Goal: Task Accomplishment & Management: Use online tool/utility

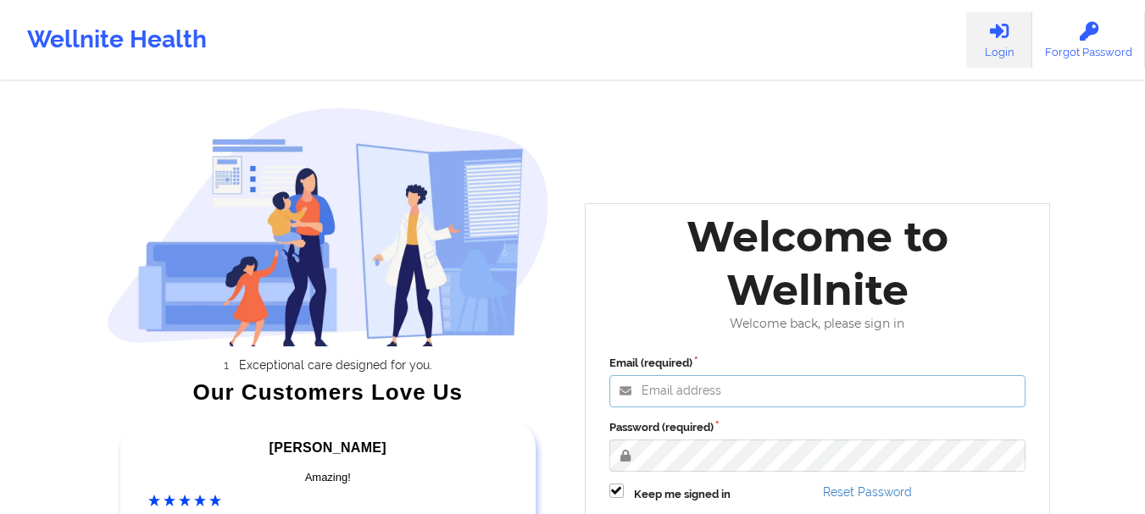
type input "[EMAIL_ADDRESS][DOMAIN_NAME]"
click at [797, 422] on label "Password (required)" at bounding box center [817, 427] width 417 height 17
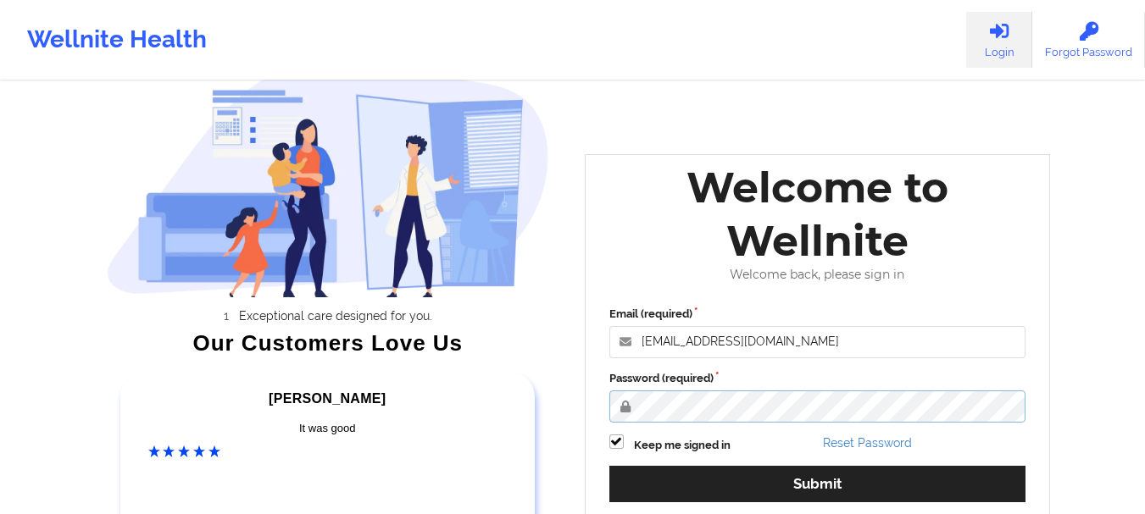
scroll to position [144, 0]
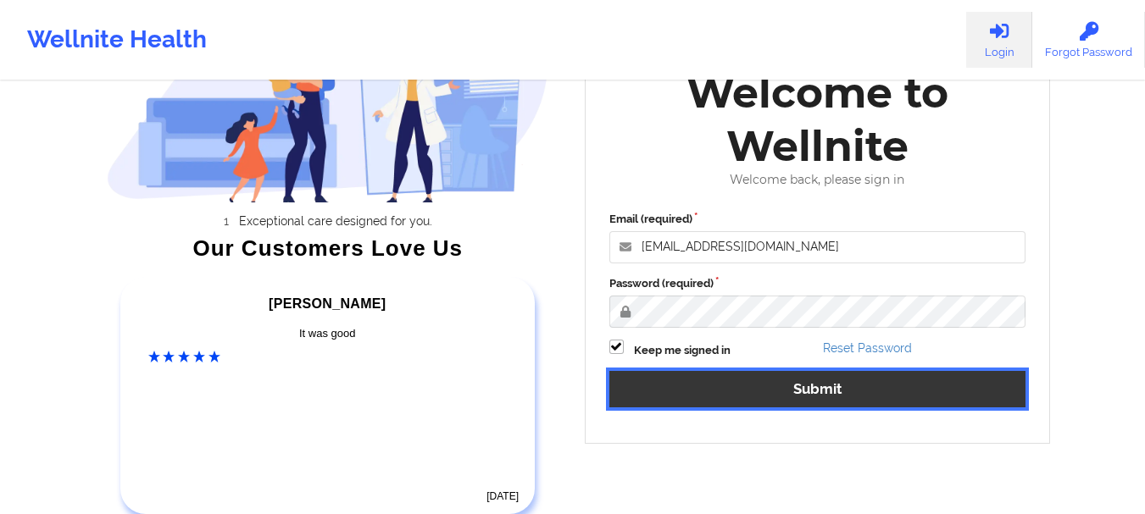
click at [804, 382] on button "Submit" at bounding box center [817, 389] width 417 height 36
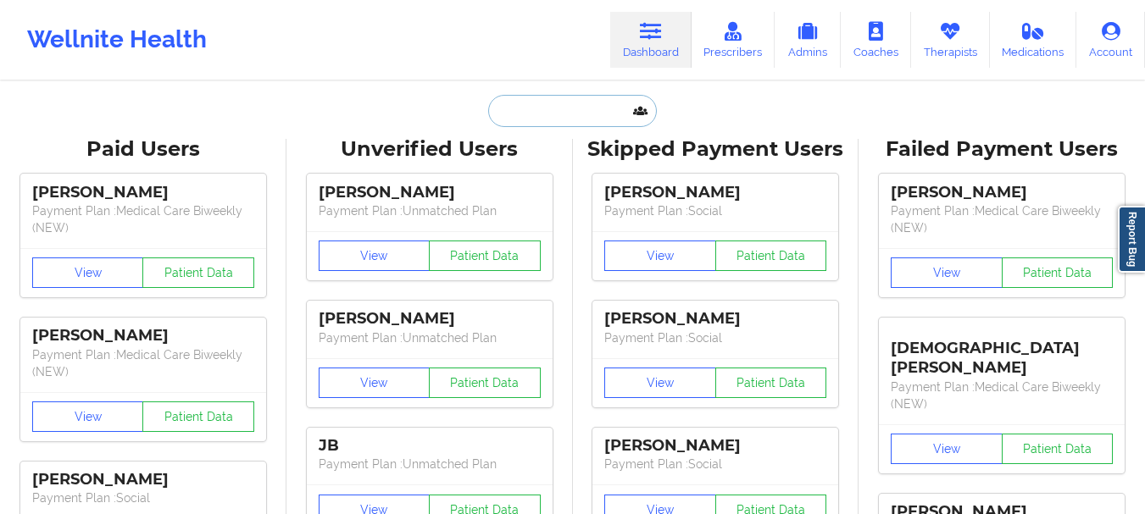
click at [529, 116] on input "text" at bounding box center [572, 111] width 168 height 32
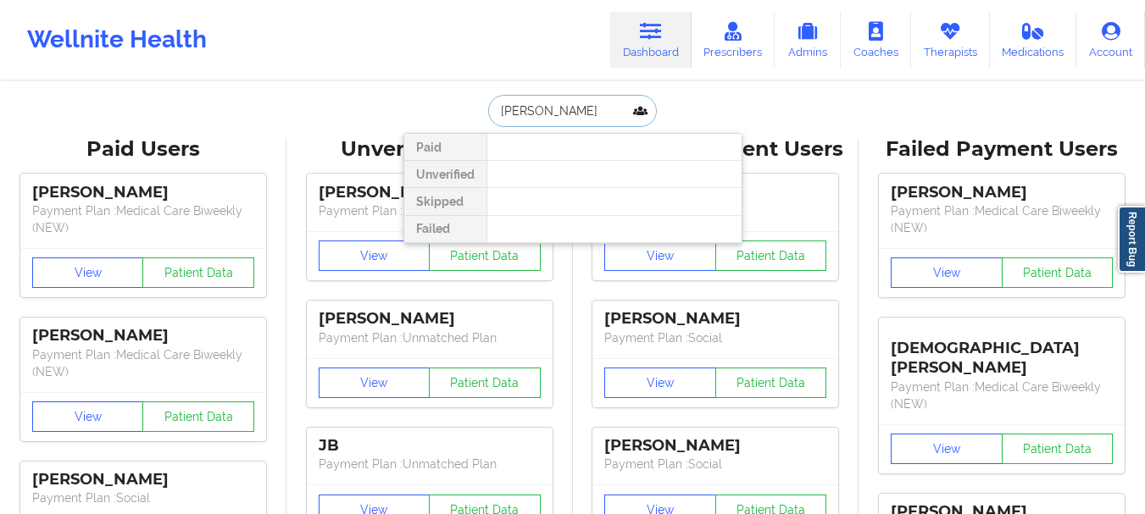
type input "[PERSON_NAME]"
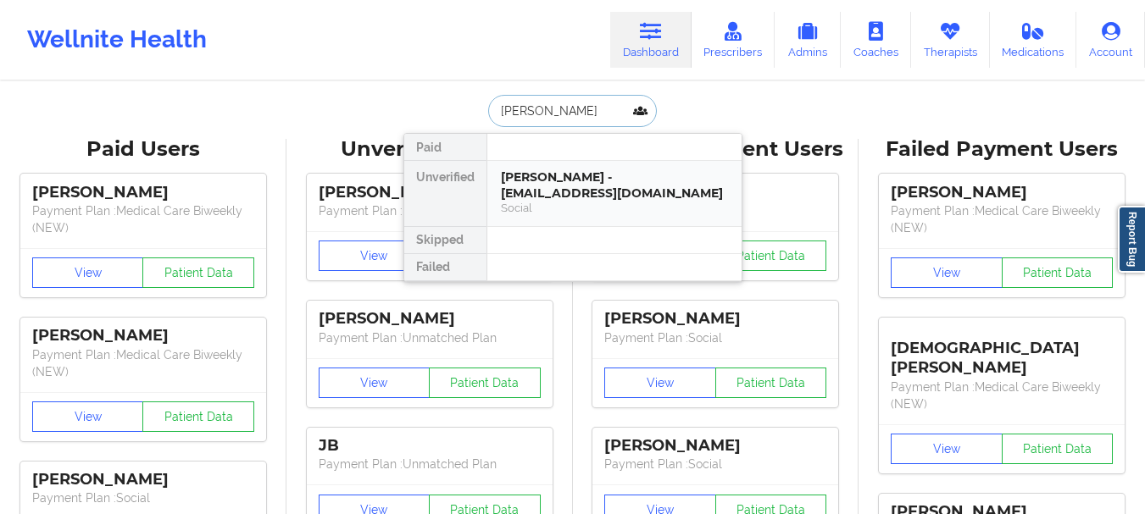
click at [596, 192] on div "[PERSON_NAME] - [EMAIL_ADDRESS][DOMAIN_NAME]" at bounding box center [614, 184] width 227 height 31
